Goal: Information Seeking & Learning: Learn about a topic

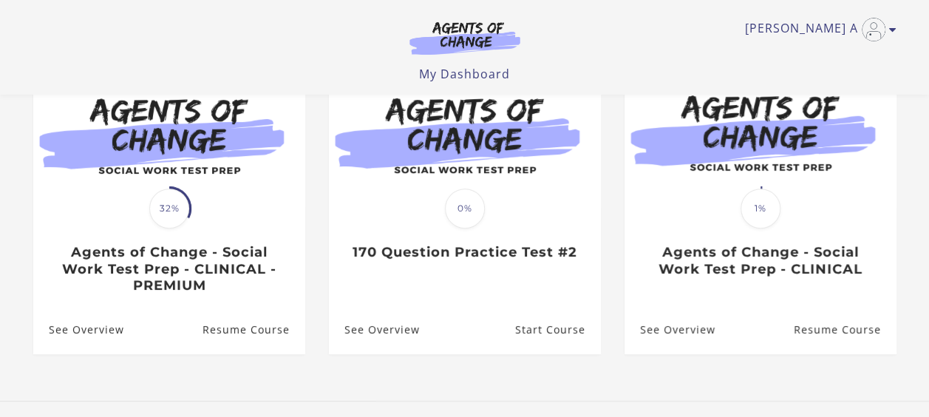
scroll to position [171, 0]
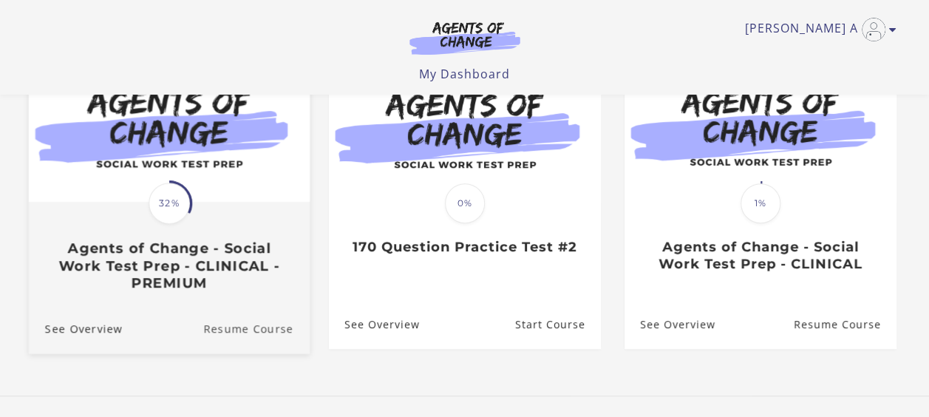
click at [256, 330] on link "Resume Course" at bounding box center [256, 328] width 106 height 50
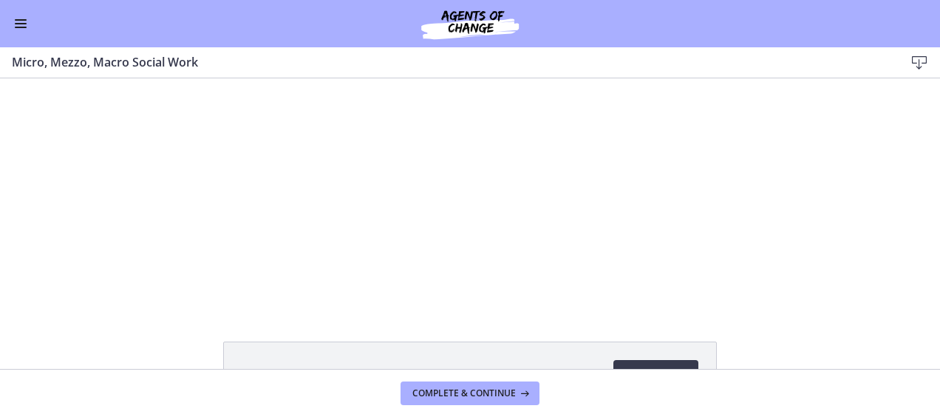
click at [19, 24] on span "Enable menu" at bounding box center [21, 23] width 12 height 1
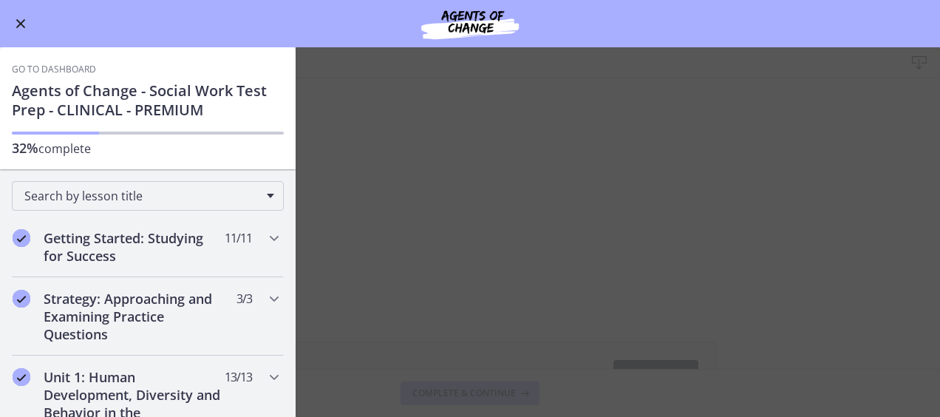
click at [721, 154] on main "Micro, Mezzo, Macro Social Work Download Enable fullscreen Micro, Mezzo, Macro …" at bounding box center [470, 232] width 940 height 370
click at [736, 177] on main "Micro, Mezzo, Macro Social Work Download Enable fullscreen Micro, Mezzo, Macro …" at bounding box center [470, 232] width 940 height 370
click at [18, 23] on span "Enable menu" at bounding box center [21, 23] width 12 height 1
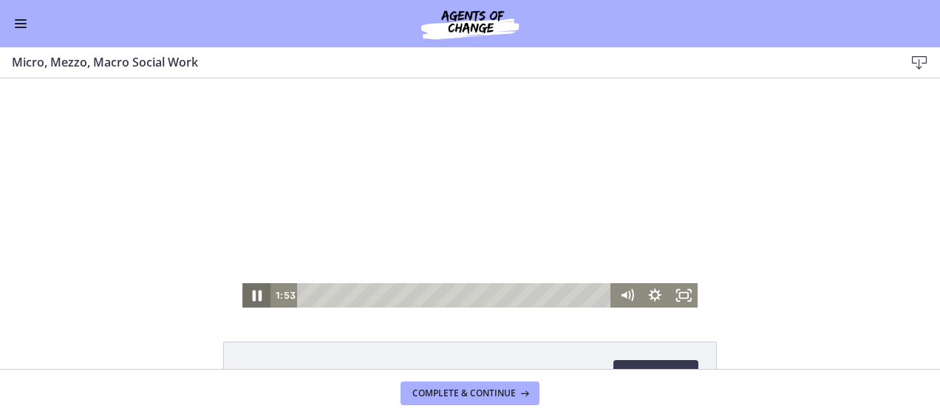
click at [252, 296] on icon "Pause" at bounding box center [256, 296] width 34 height 30
click at [254, 295] on icon "Play Video" at bounding box center [258, 295] width 9 height 12
click at [246, 293] on icon "Pause" at bounding box center [256, 296] width 34 height 30
click at [254, 296] on icon "Play Video" at bounding box center [257, 295] width 7 height 10
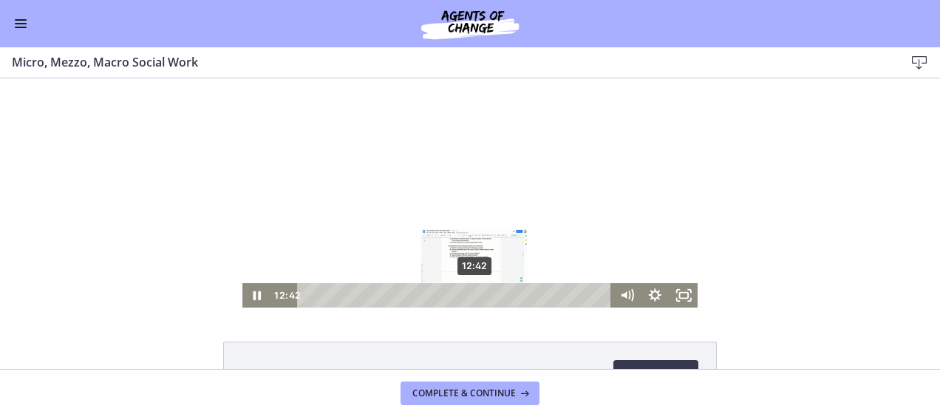
click at [470, 294] on div "12:42" at bounding box center [456, 295] width 297 height 24
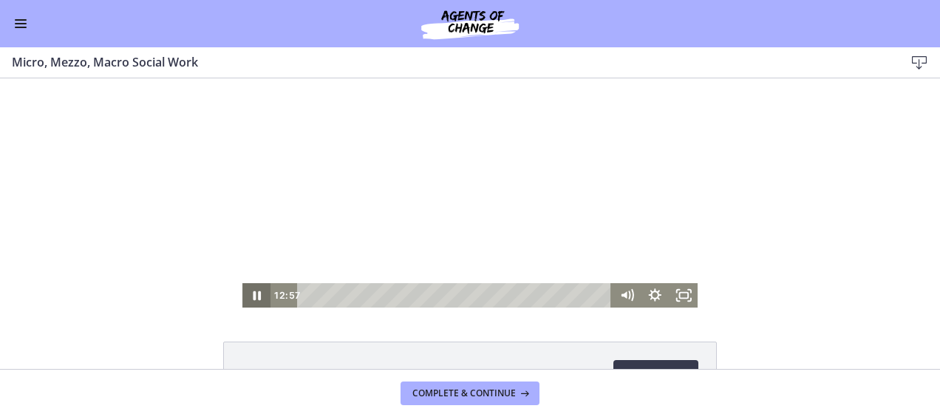
click at [251, 293] on icon "Pause" at bounding box center [256, 295] width 29 height 24
click at [254, 294] on icon "Play Video" at bounding box center [258, 295] width 9 height 12
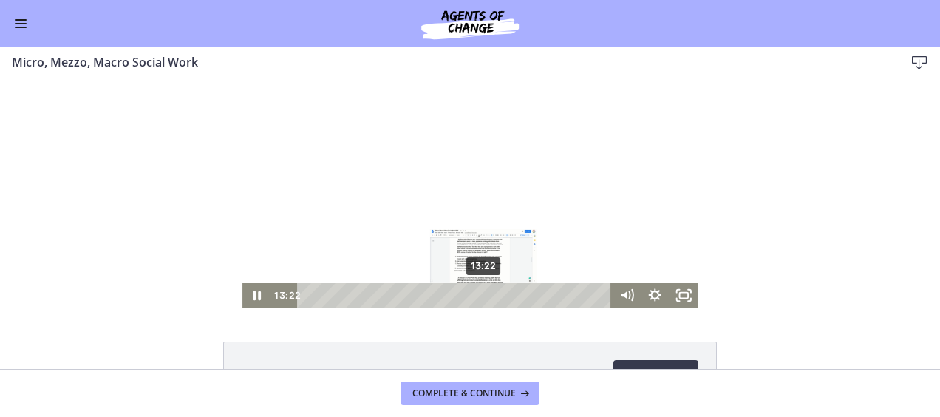
click at [479, 296] on div "13:22" at bounding box center [456, 295] width 297 height 24
click at [486, 294] on div "13:56" at bounding box center [456, 295] width 297 height 24
click at [498, 291] on div "14:49" at bounding box center [456, 295] width 297 height 24
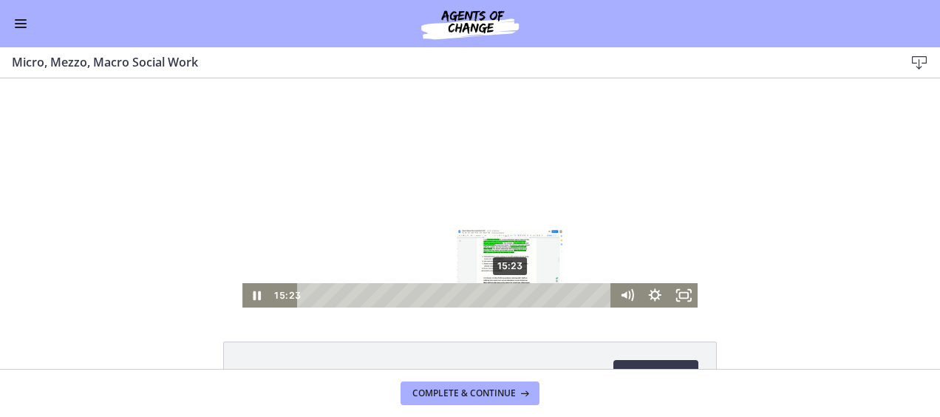
click at [506, 294] on div "15:23" at bounding box center [456, 295] width 297 height 24
click at [511, 293] on div "15:50" at bounding box center [456, 295] width 297 height 24
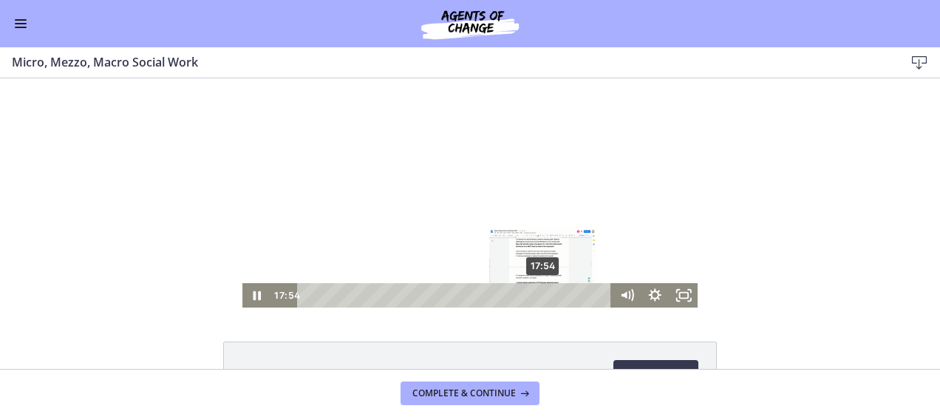
click at [539, 293] on div "17:54" at bounding box center [456, 295] width 297 height 24
click at [545, 296] on div "18:24" at bounding box center [456, 295] width 297 height 24
click at [555, 296] on div "19:08" at bounding box center [456, 295] width 297 height 24
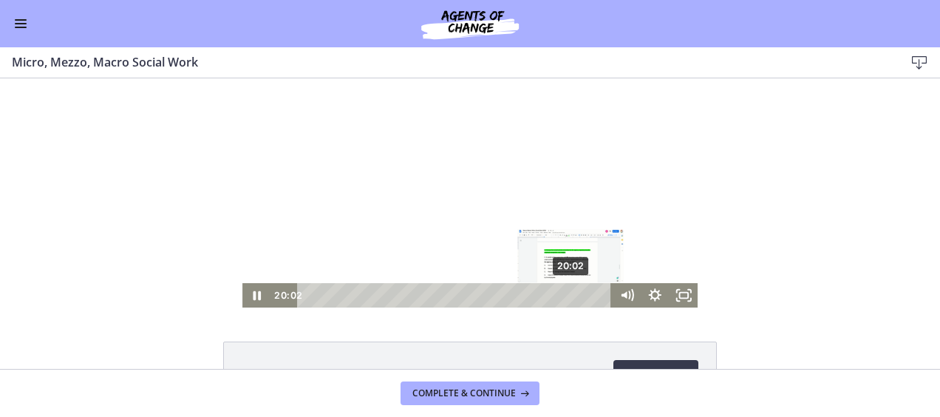
click at [567, 294] on div "20:02" at bounding box center [456, 295] width 297 height 24
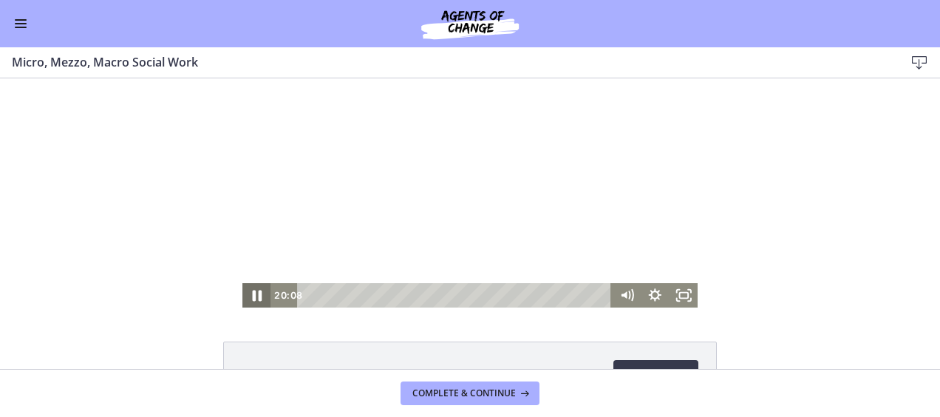
click at [251, 293] on icon "Pause" at bounding box center [256, 296] width 34 height 30
click at [574, 296] on div "20:32" at bounding box center [456, 295] width 297 height 24
click at [579, 294] on div "20:59" at bounding box center [456, 295] width 297 height 24
click at [254, 296] on icon "Play Video" at bounding box center [258, 295] width 9 height 12
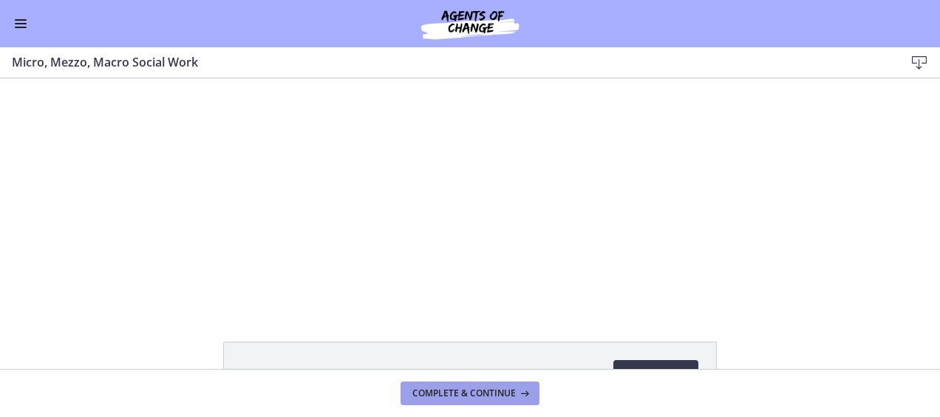
click at [455, 393] on span "Complete & continue" at bounding box center [463, 393] width 103 height 12
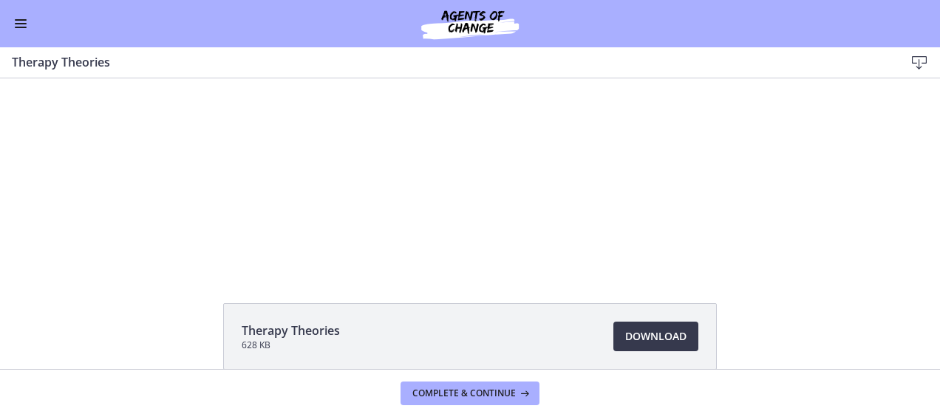
scroll to position [38, 0]
click at [660, 338] on span "Download Opens in a new window" at bounding box center [655, 337] width 61 height 18
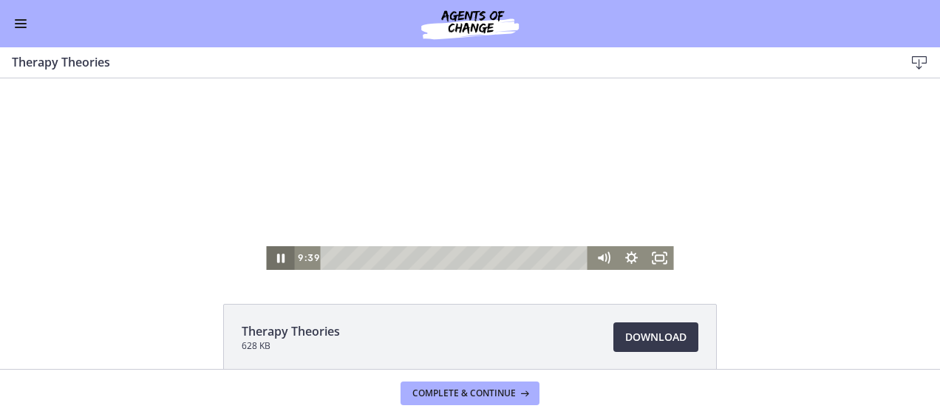
click at [277, 259] on icon "Pause" at bounding box center [280, 258] width 7 height 9
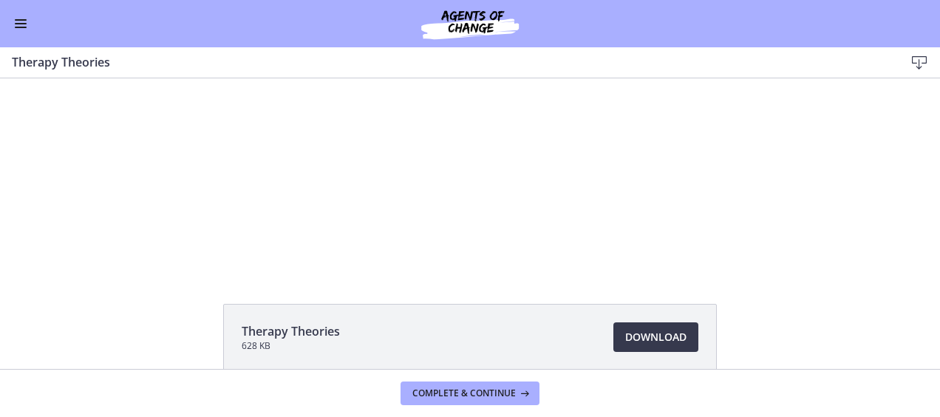
click at [178, 283] on div "Therapy Theories 628 KB Download Opens in a new window" at bounding box center [470, 186] width 940 height 290
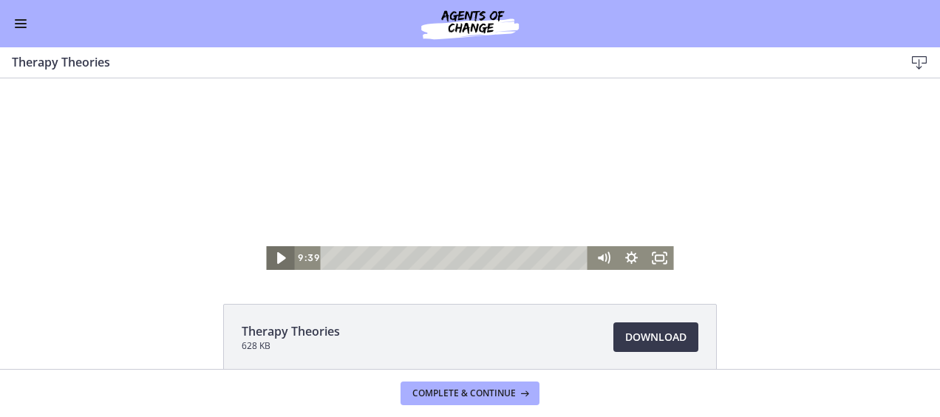
click at [278, 259] on icon "Play Video" at bounding box center [282, 258] width 9 height 12
click at [278, 254] on icon "Pause" at bounding box center [280, 258] width 9 height 11
click at [276, 252] on icon "Play Video" at bounding box center [282, 258] width 28 height 24
click at [276, 257] on icon "Pause" at bounding box center [280, 258] width 9 height 11
